Goal: Navigation & Orientation: Find specific page/section

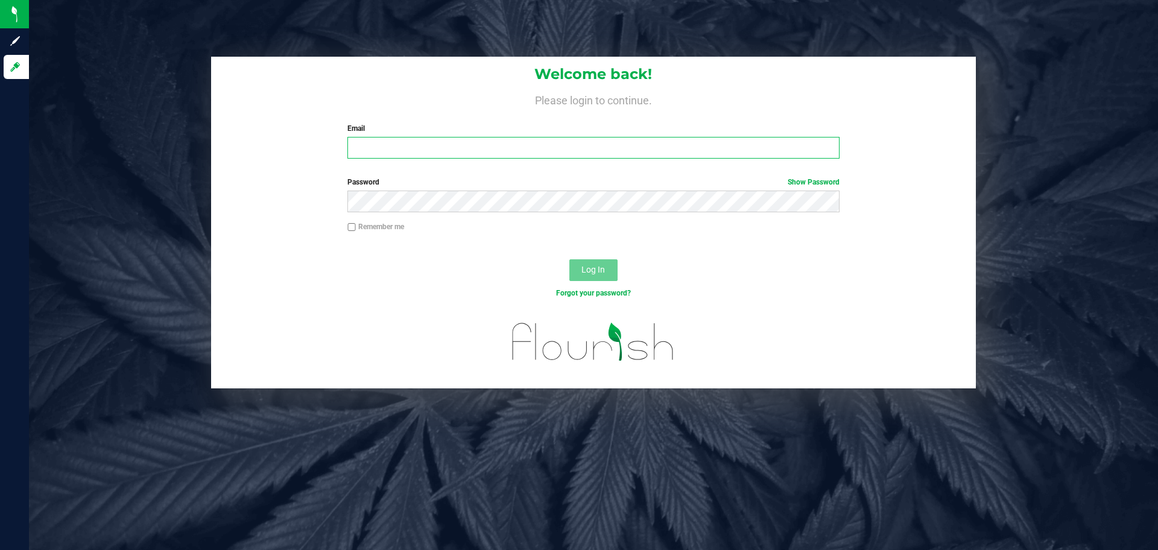
click at [523, 143] on input "Email" at bounding box center [592, 148] width 491 height 22
type input "[EMAIL_ADDRESS][PERSON_NAME][DOMAIN_NAME]"
click at [569, 259] on button "Log In" at bounding box center [593, 270] width 48 height 22
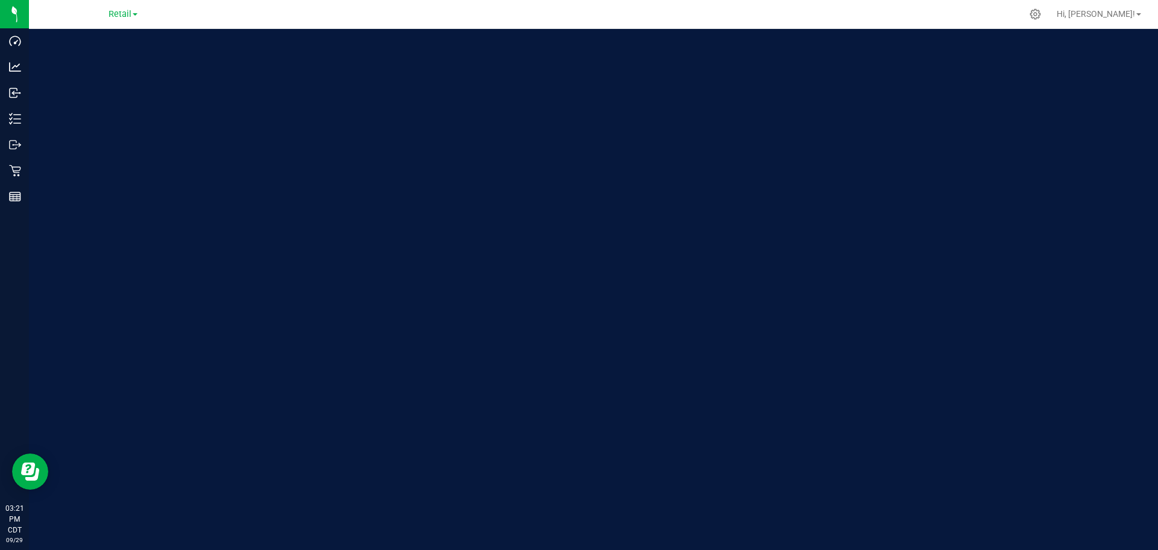
click at [134, 19] on link "Retail" at bounding box center [123, 13] width 29 height 11
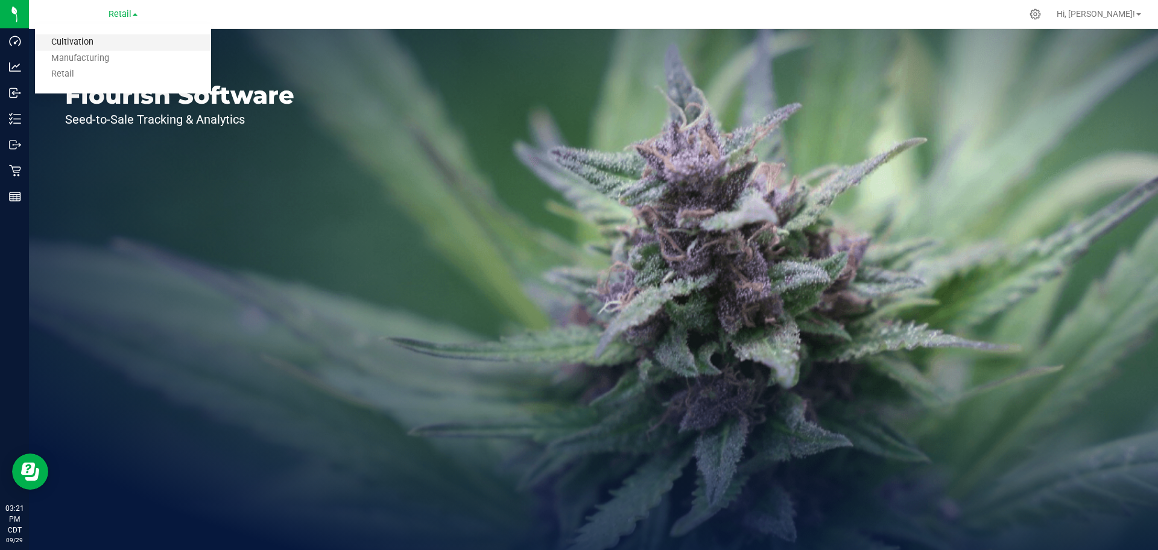
click at [137, 40] on link "Cultivation" at bounding box center [123, 42] width 176 height 16
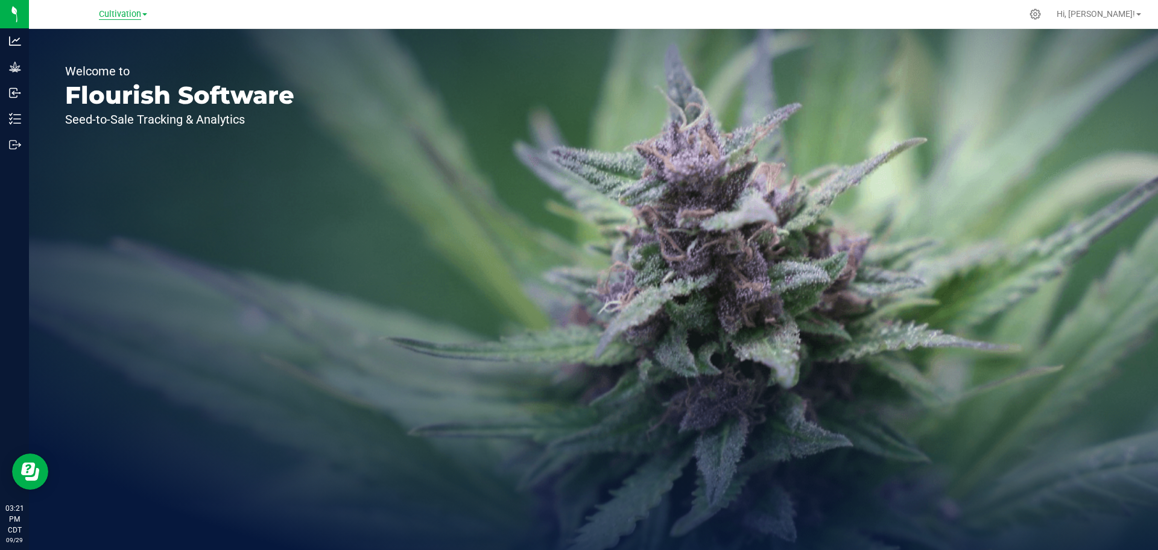
click at [133, 11] on span "Cultivation" at bounding box center [120, 14] width 42 height 11
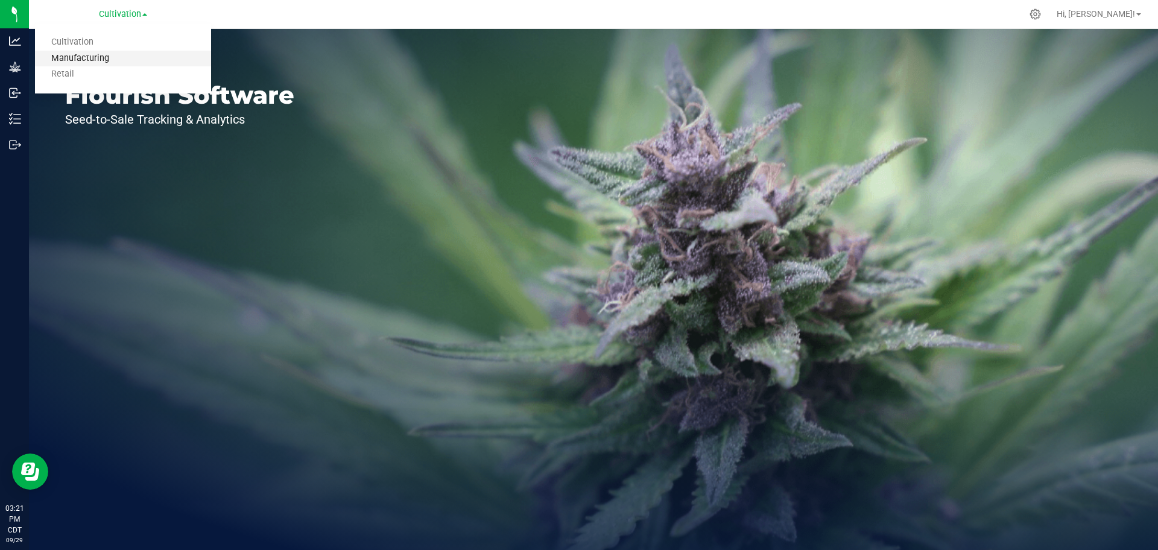
click at [129, 51] on link "Manufacturing" at bounding box center [123, 59] width 176 height 16
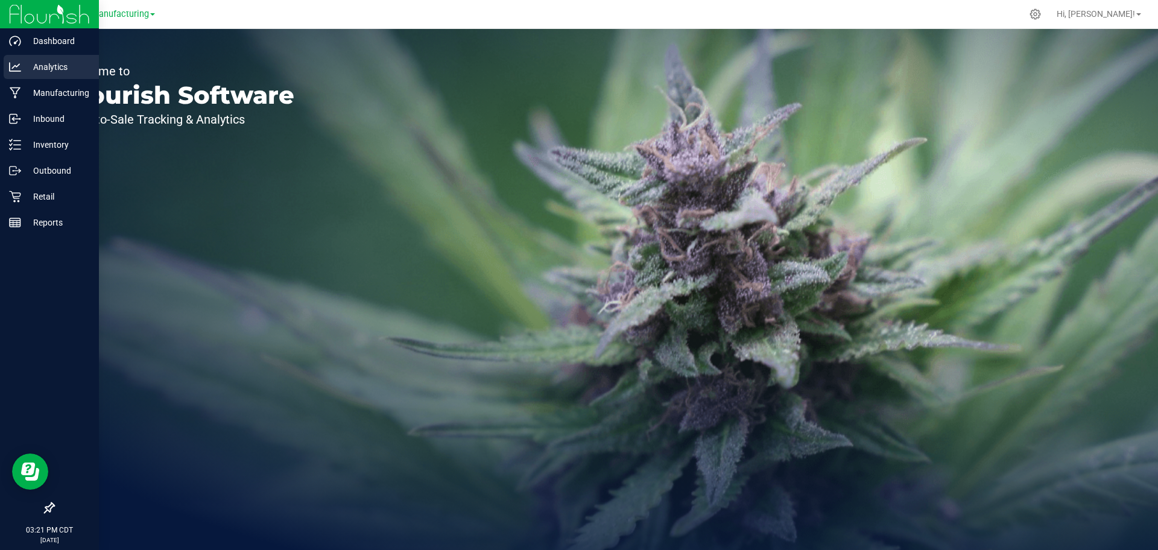
click at [17, 69] on icon at bounding box center [15, 67] width 12 height 12
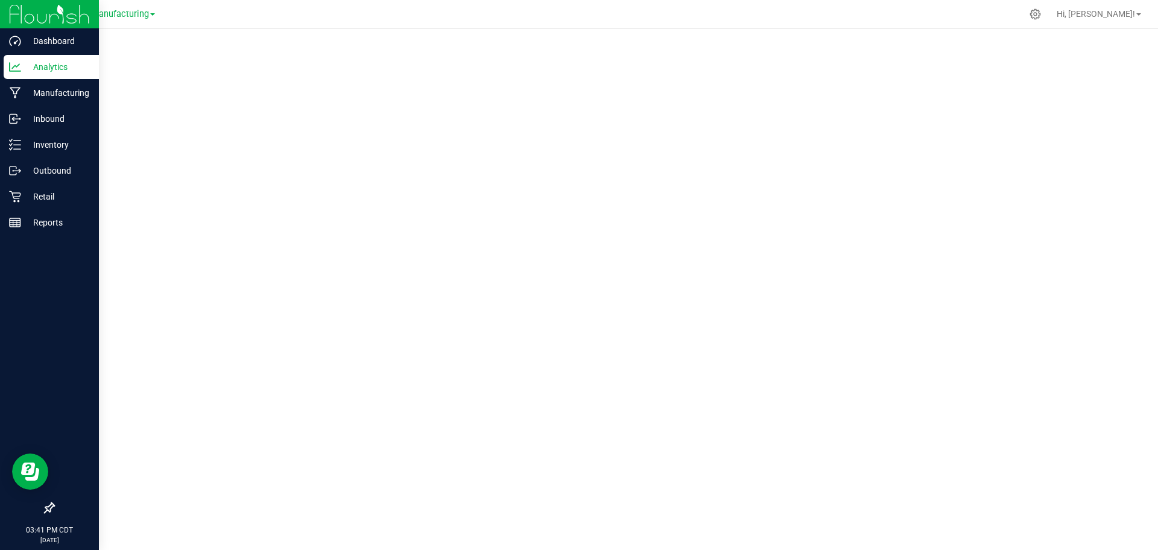
click at [40, 62] on p "Analytics" at bounding box center [57, 67] width 72 height 14
